Goal: Check status: Check status

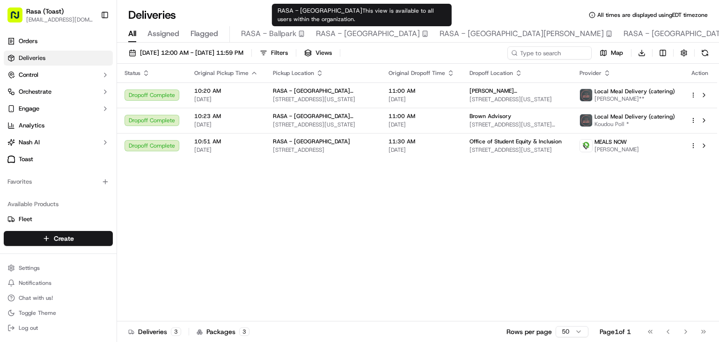
click at [384, 36] on span "RASA - [GEOGRAPHIC_DATA]" at bounding box center [368, 33] width 104 height 11
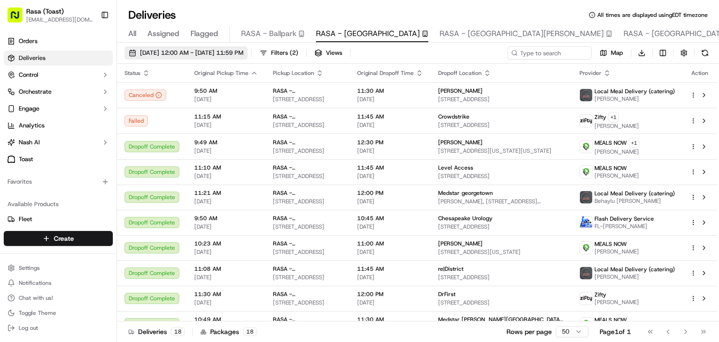
click at [243, 52] on span "[DATE] 12:00 AM - [DATE] 11:59 PM" at bounding box center [191, 53] width 103 height 8
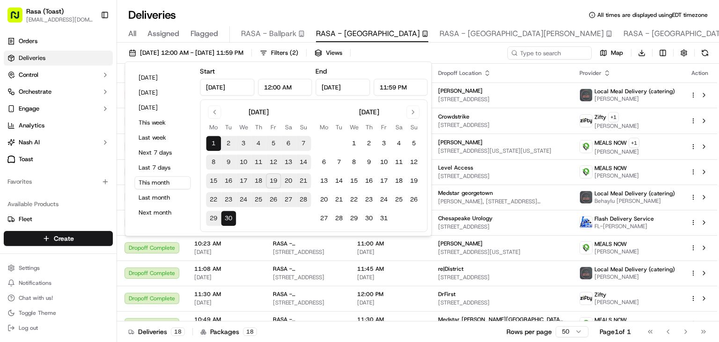
click at [246, 162] on button "10" at bounding box center [243, 161] width 15 height 15
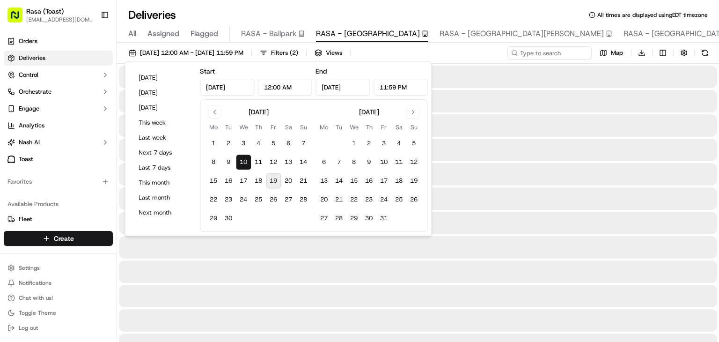
type input "[DATE]"
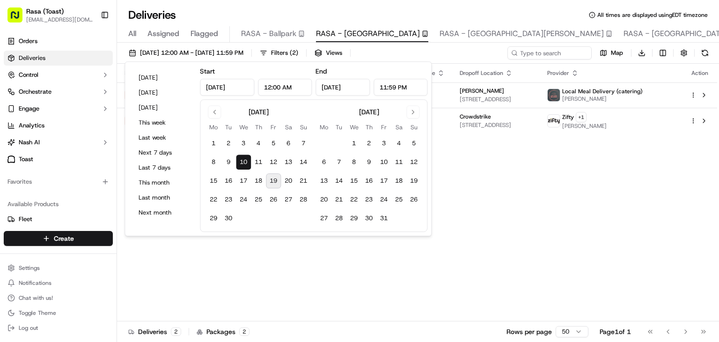
click at [246, 162] on button "10" at bounding box center [243, 161] width 15 height 15
click at [433, 287] on div "Status Original Pickup Time Pickup Location Original Dropoff Time Dropoff Locat…" at bounding box center [417, 192] width 600 height 257
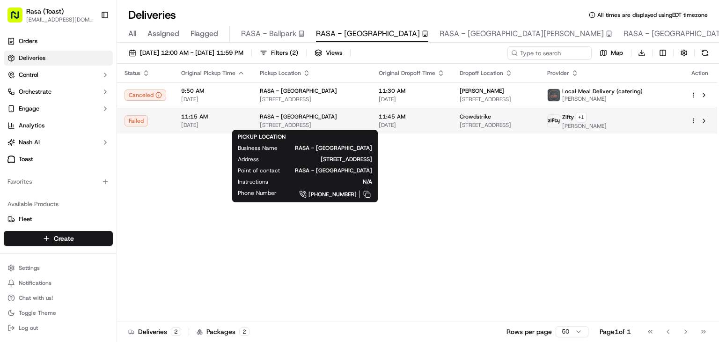
click at [327, 121] on span "[STREET_ADDRESS]" at bounding box center [312, 124] width 104 height 7
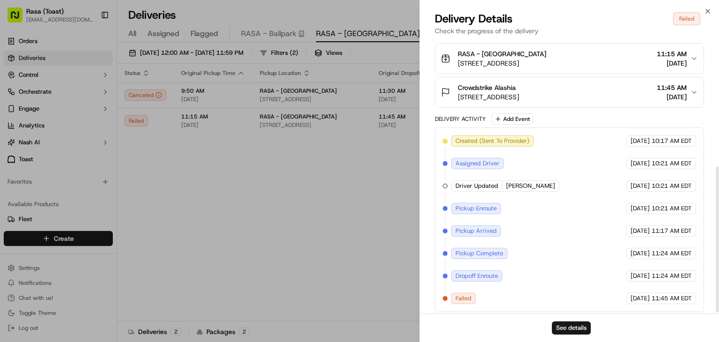
scroll to position [240, 0]
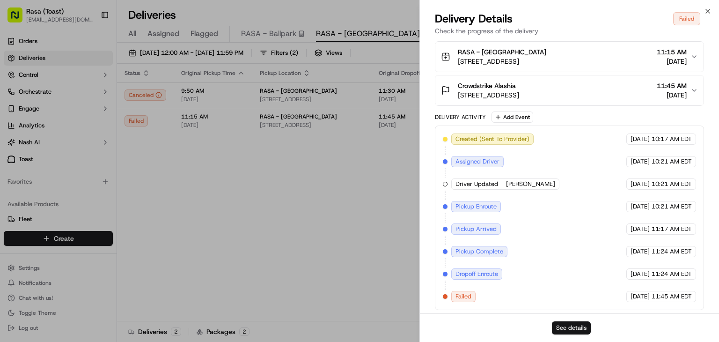
click at [567, 329] on button "See details" at bounding box center [571, 327] width 39 height 13
